Goal: Task Accomplishment & Management: Manage account settings

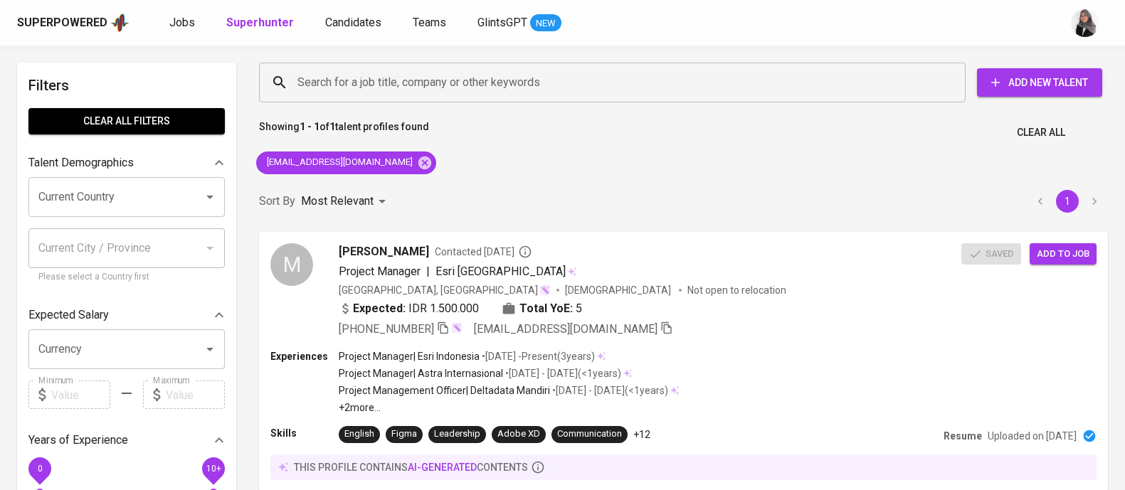
click at [398, 161] on div "[EMAIL_ADDRESS][DOMAIN_NAME]" at bounding box center [345, 163] width 191 height 34
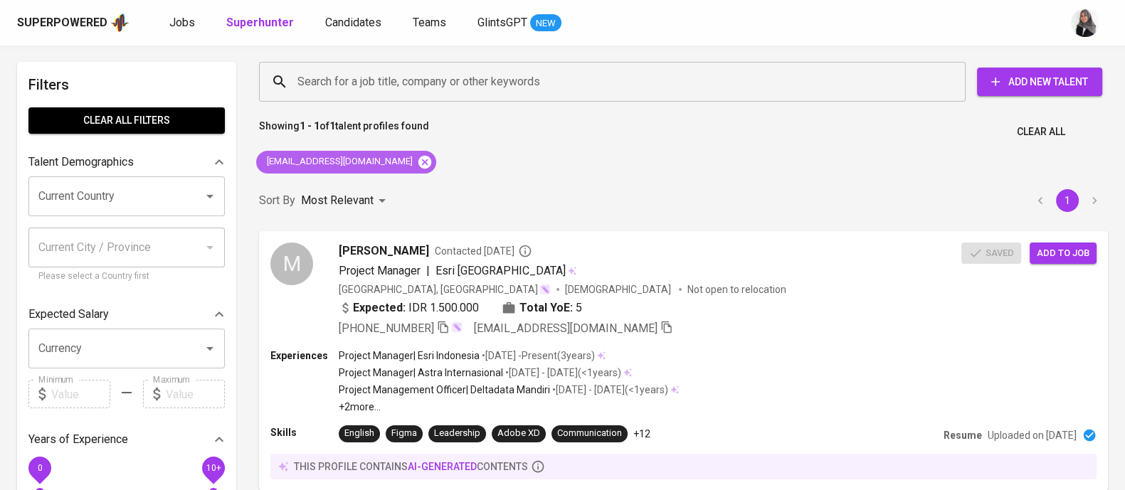
click at [418, 161] on icon at bounding box center [424, 161] width 13 height 13
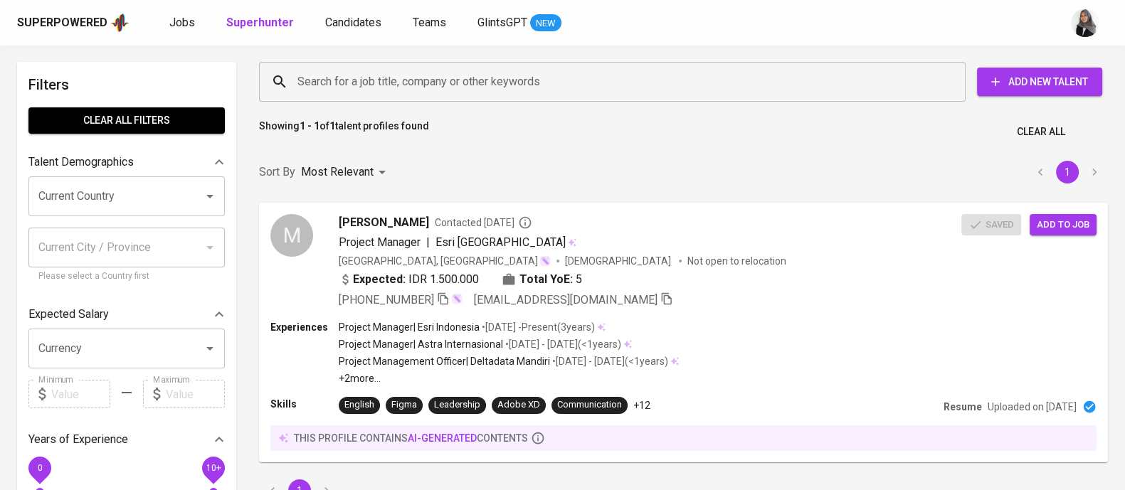
click at [445, 68] on input "Search for a job title, company or other keywords" at bounding box center [616, 81] width 644 height 27
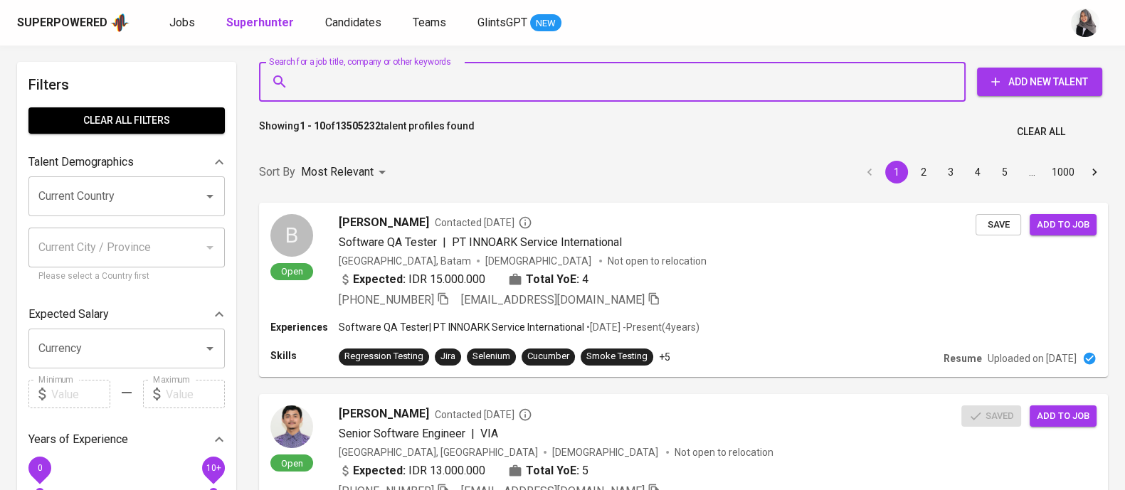
click at [486, 71] on input "Search for a job title, company or other keywords" at bounding box center [616, 81] width 644 height 27
paste input "[EMAIL_ADDRESS][DOMAIN_NAME]"
type input "[EMAIL_ADDRESS][DOMAIN_NAME]"
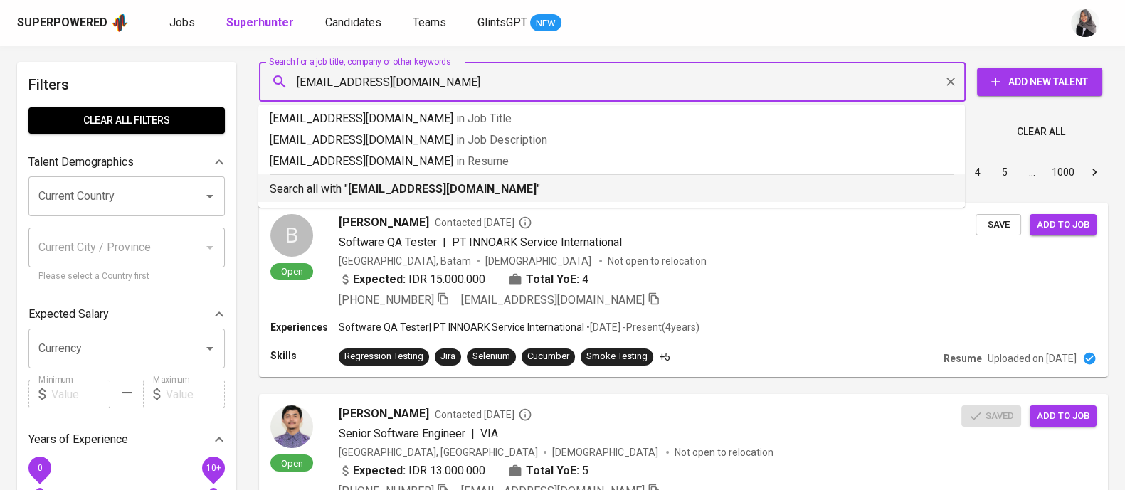
click at [491, 183] on b "[EMAIL_ADDRESS][DOMAIN_NAME]" at bounding box center [442, 189] width 189 height 14
click at [491, 183] on div "Sort By Most Relevant MOST_RELEVANT 1 2 3 4 5 … 1000" at bounding box center [683, 172] width 866 height 43
click at [512, 181] on div "Sort By Most Relevant MOST_RELEVANT 1 2 3 4 5 … 1000" at bounding box center [683, 172] width 866 height 43
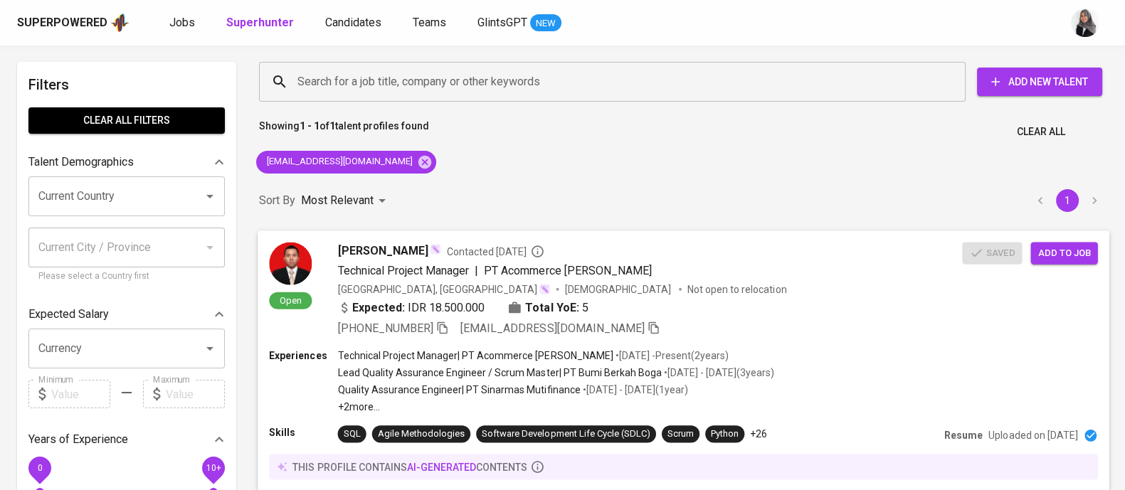
click at [719, 301] on div "Expected: IDR 18.500.000 Total YoE: 5" at bounding box center [650, 309] width 625 height 21
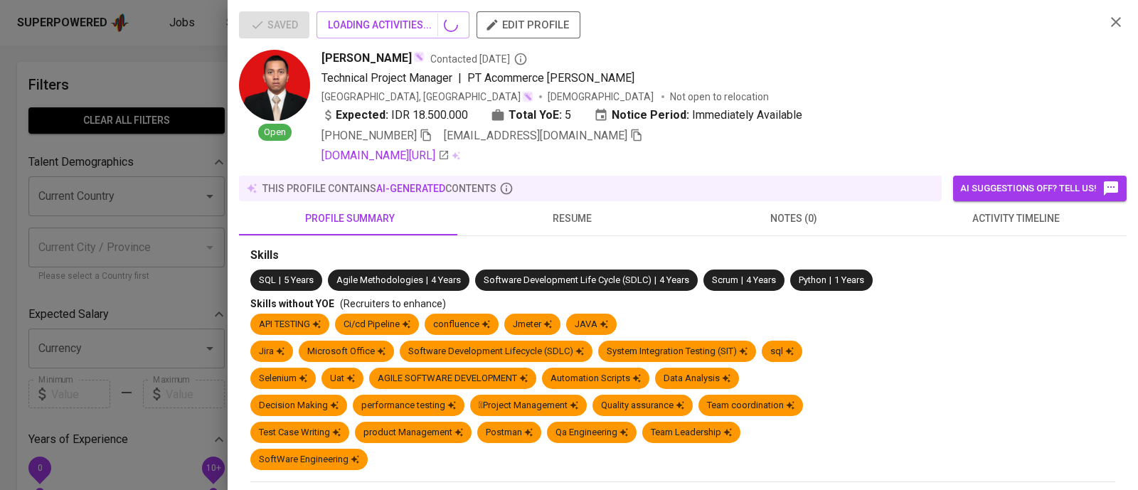
click at [996, 226] on span "activity timeline" at bounding box center [1015, 219] width 205 height 18
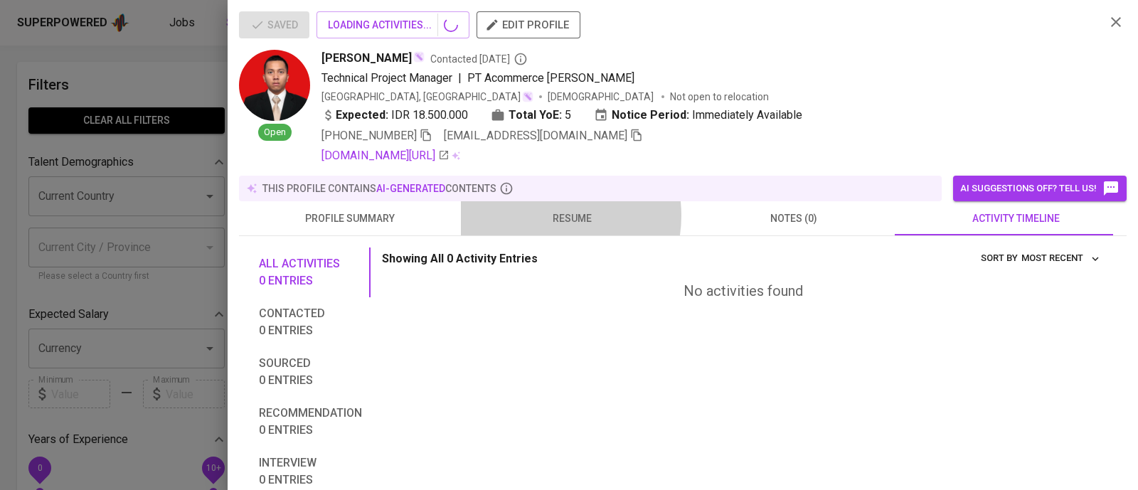
click at [541, 216] on span "resume" at bounding box center [572, 219] width 205 height 18
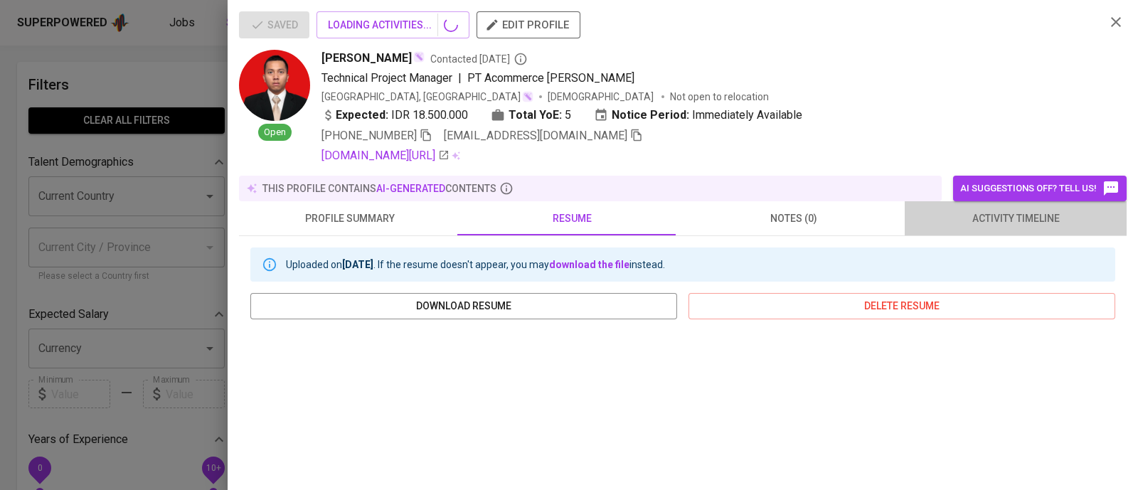
click at [1007, 218] on span "activity timeline" at bounding box center [1015, 219] width 205 height 18
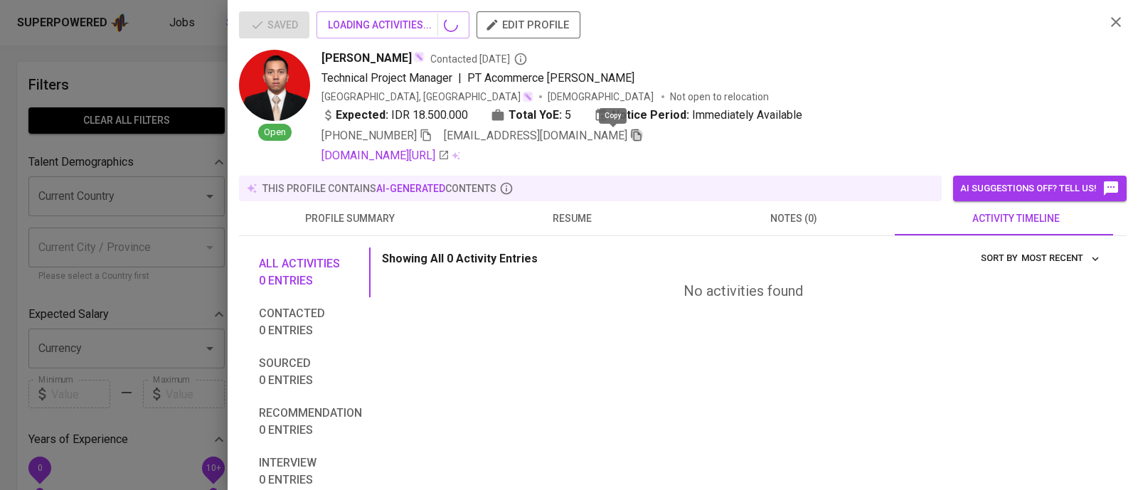
click at [632, 132] on icon "button" at bounding box center [637, 135] width 10 height 12
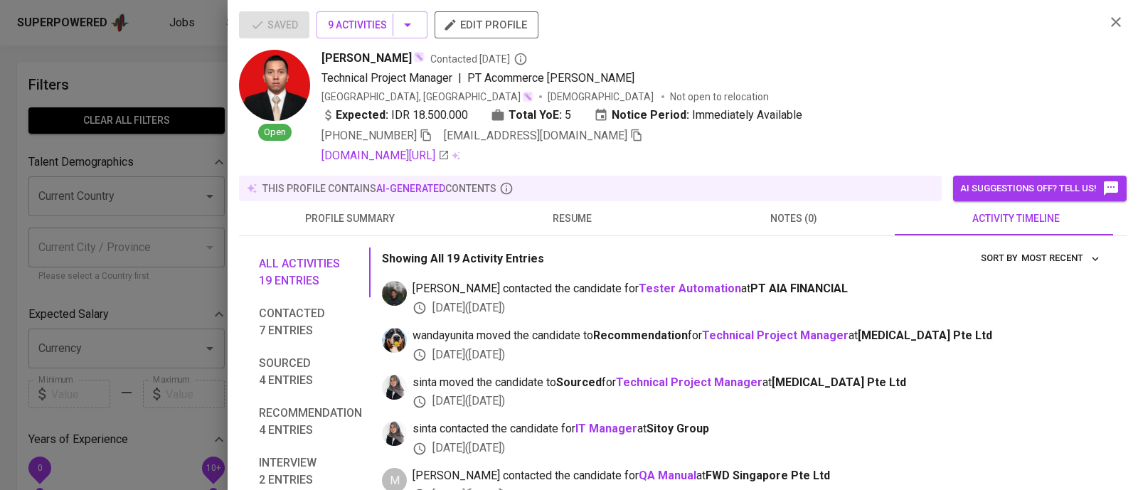
click at [169, 79] on div at bounding box center [569, 245] width 1138 height 490
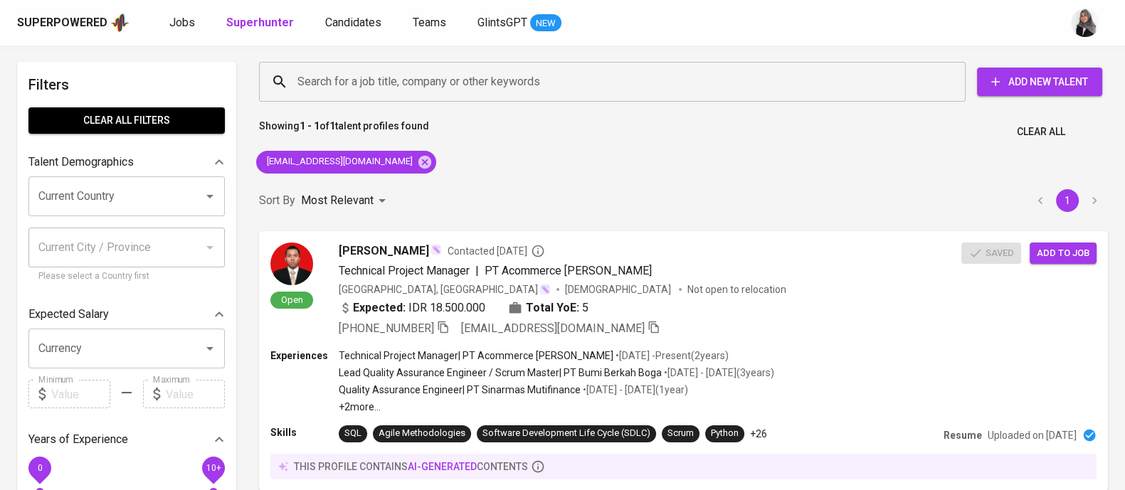
click at [743, 174] on div "Search for a job title, company or other keywords Search for a job title, compa…" at bounding box center [683, 296] width 866 height 486
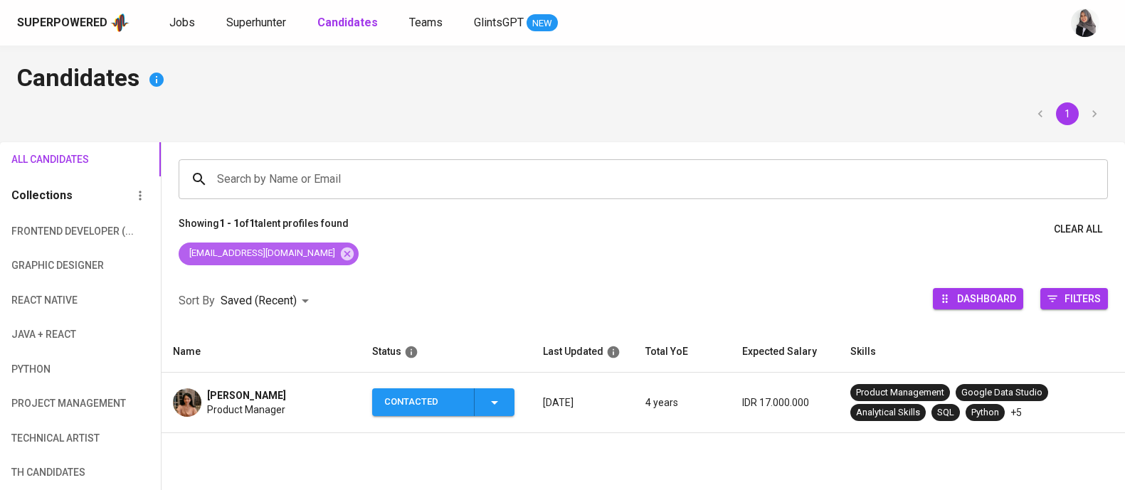
click at [339, 255] on icon at bounding box center [347, 254] width 16 height 16
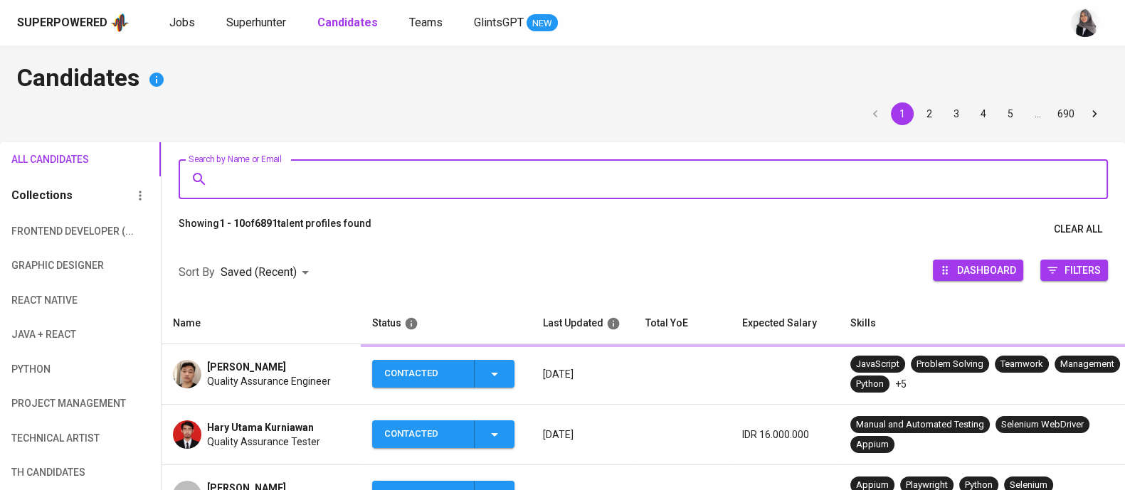
click at [424, 175] on input "Search by Name or Email" at bounding box center [646, 179] width 867 height 27
paste input "[EMAIL_ADDRESS][DOMAIN_NAME]"
type input "[EMAIL_ADDRESS][DOMAIN_NAME]"
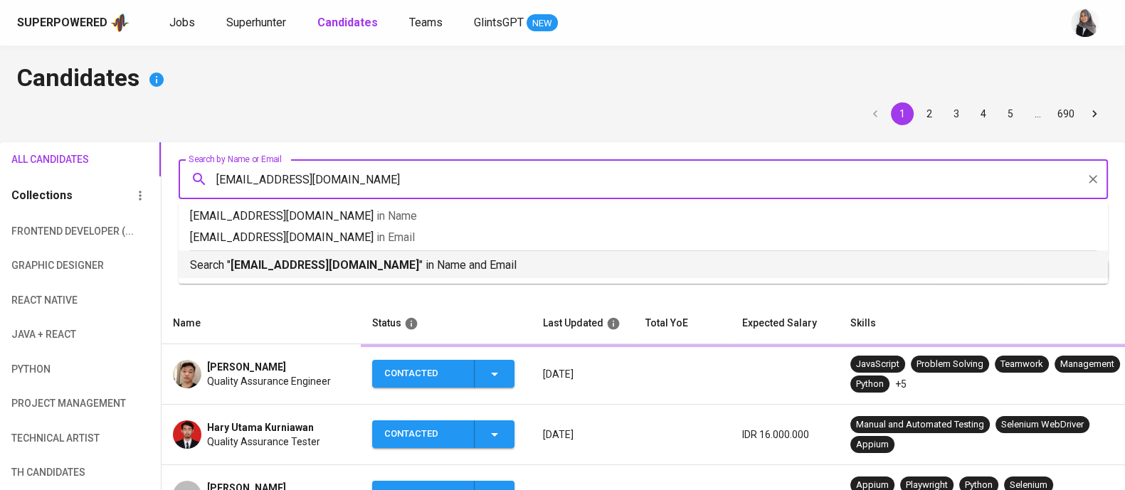
click at [416, 275] on li "Search " muhammads1994@gmail.com " in Name and Email" at bounding box center [643, 264] width 929 height 28
click at [416, 275] on div "Sort By Saved (Recent) DESC Dashboard Filters" at bounding box center [642, 273] width 963 height 60
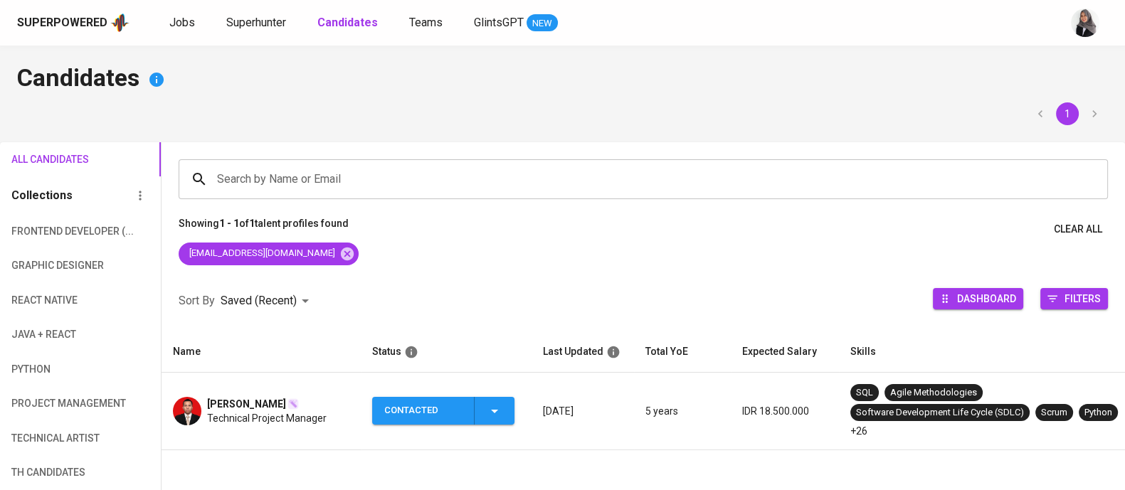
click at [797, 89] on h4 "Candidates" at bounding box center [562, 80] width 1091 height 34
click at [502, 419] on div "Contacted" at bounding box center [443, 411] width 119 height 28
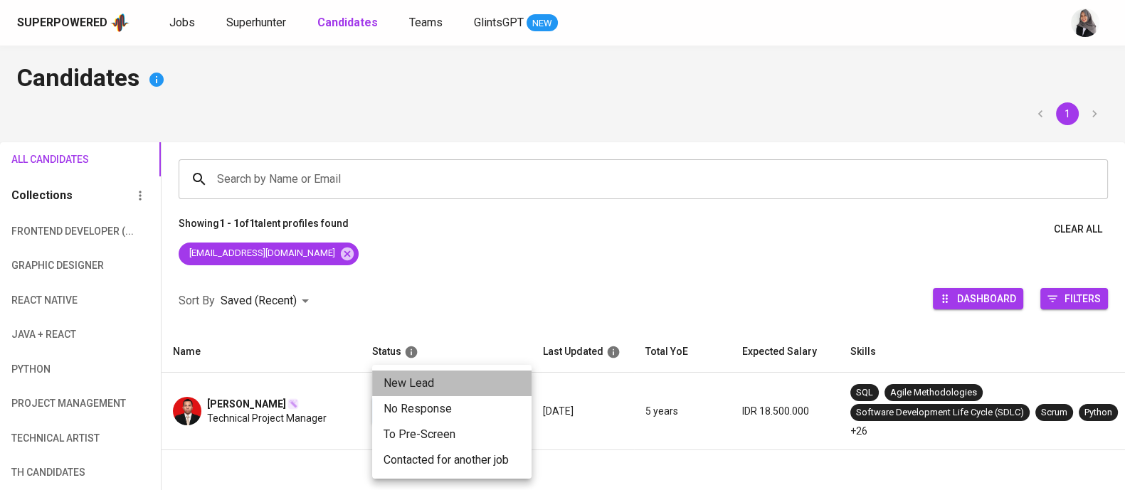
click at [443, 377] on li "New Lead" at bounding box center [451, 384] width 159 height 26
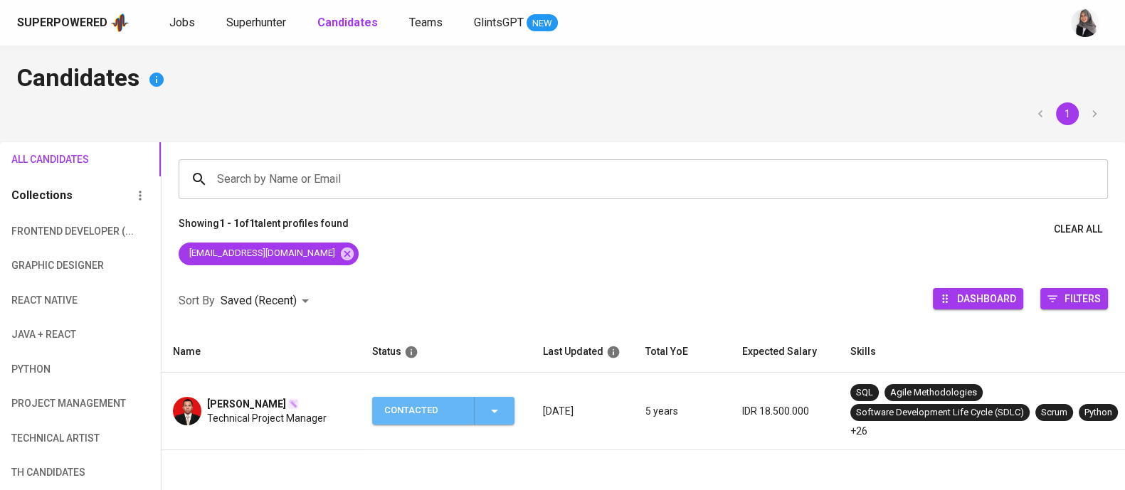
click at [508, 406] on span "Contacted" at bounding box center [443, 411] width 131 height 28
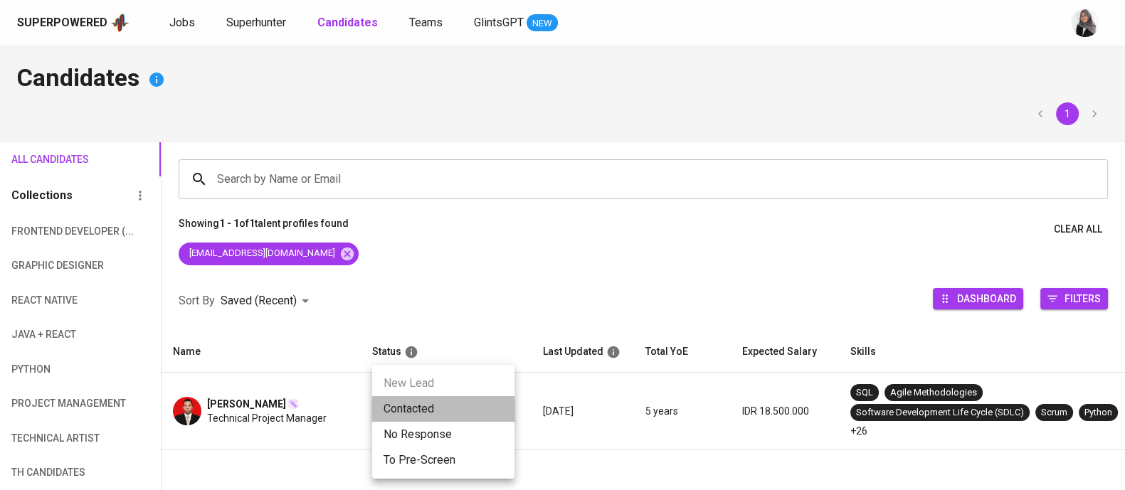
click at [420, 407] on li "Contacted" at bounding box center [443, 409] width 142 height 26
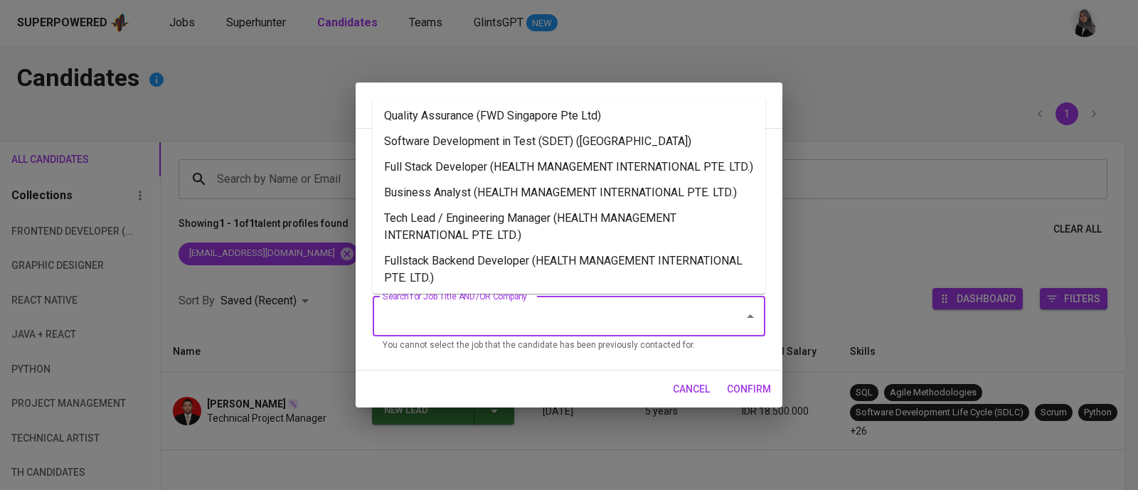
click at [551, 304] on input "Search for Job Title AND/OR Company" at bounding box center [549, 316] width 340 height 27
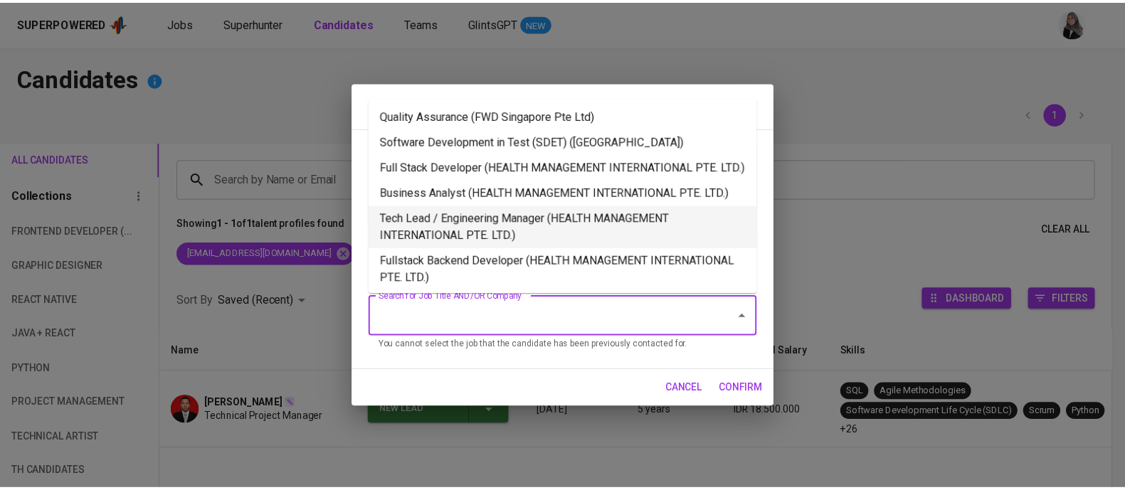
scroll to position [79, 0]
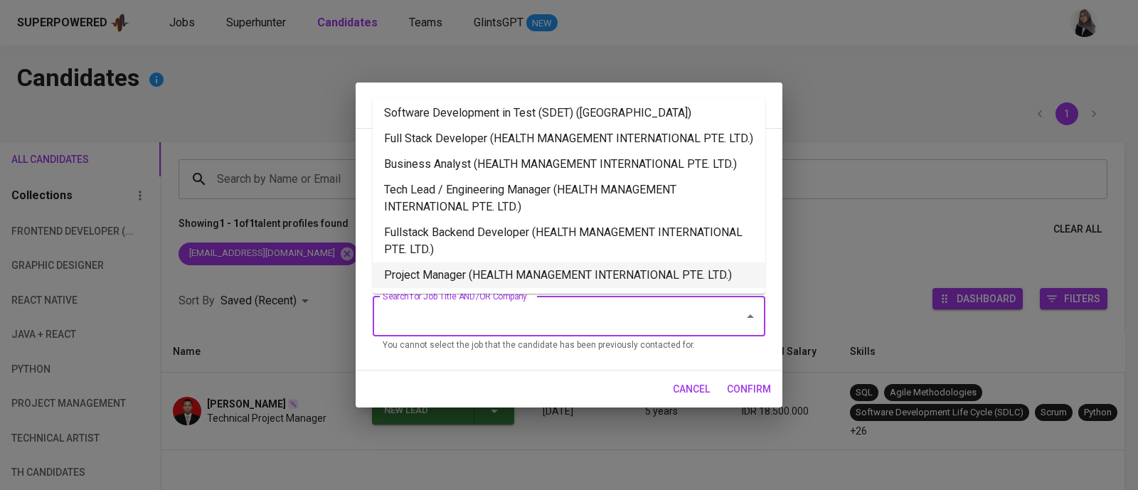
click at [498, 272] on li "Project Manager (HEALTH MANAGEMENT INTERNATIONAL PTE. LTD.)" at bounding box center [569, 276] width 393 height 26
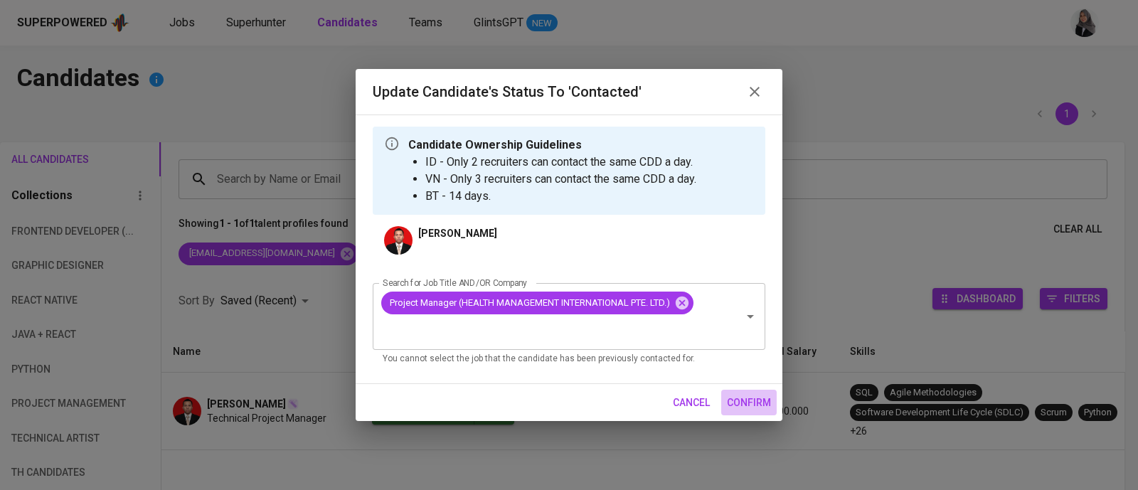
click at [749, 410] on span "confirm" at bounding box center [749, 403] width 44 height 18
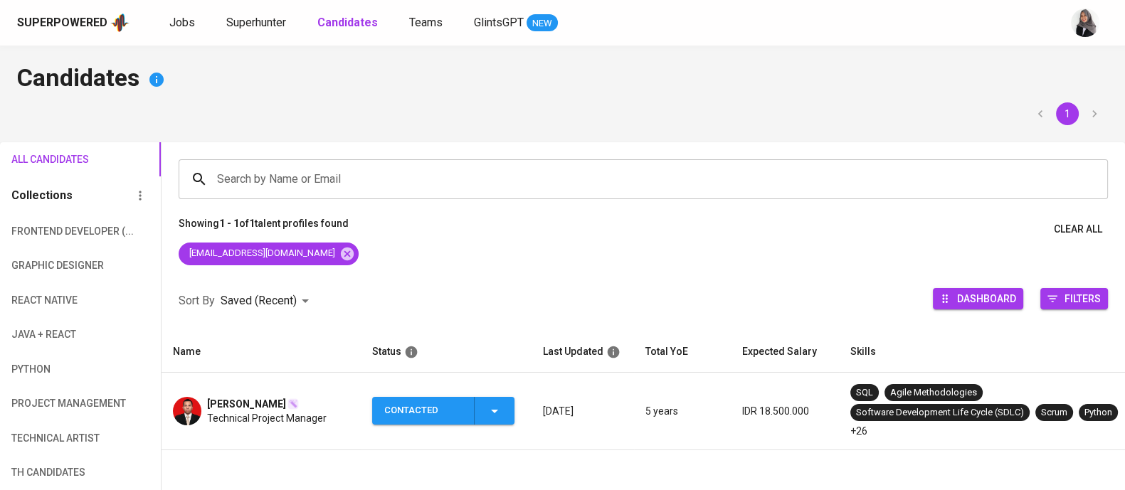
click at [791, 24] on div "Superpowered Jobs Superhunter Candidates Teams GlintsGPT NEW" at bounding box center [539, 22] width 1045 height 21
click at [1044, 80] on h4 "Candidates" at bounding box center [562, 80] width 1091 height 34
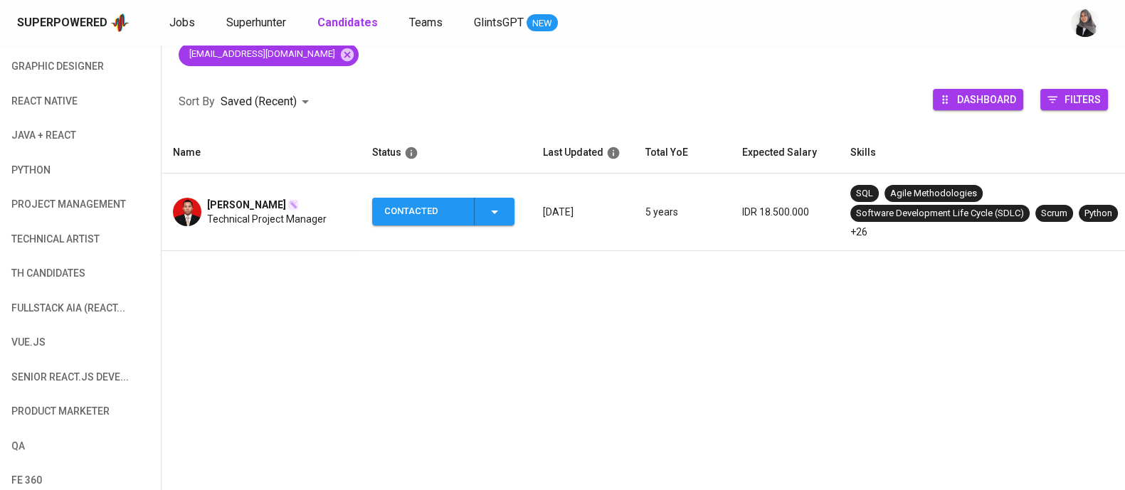
scroll to position [0, 0]
